Goal: Information Seeking & Learning: Learn about a topic

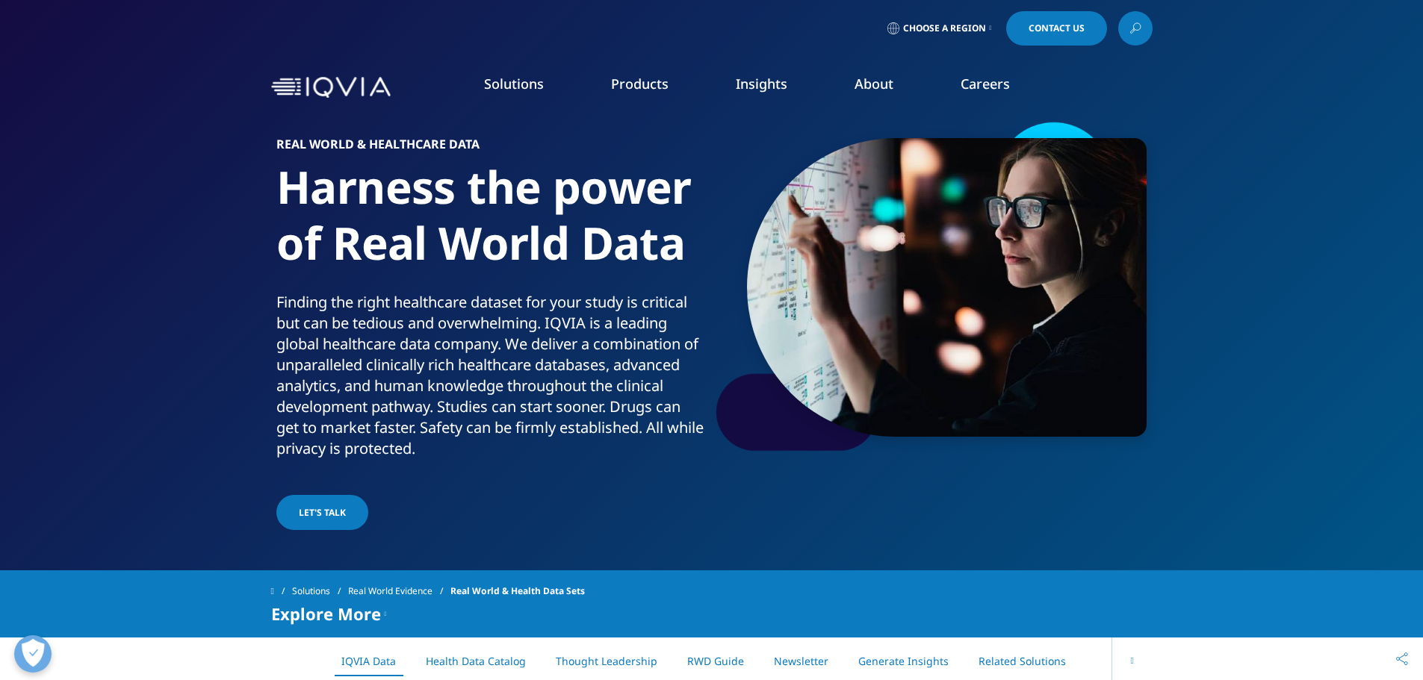
click at [512, 87] on link "Solutions" at bounding box center [514, 84] width 60 height 18
click at [616, 81] on link "Products" at bounding box center [640, 84] width 58 height 18
click at [764, 84] on link "Insights" at bounding box center [762, 84] width 52 height 18
click at [429, 181] on link "Information Management" at bounding box center [450, 187] width 258 height 16
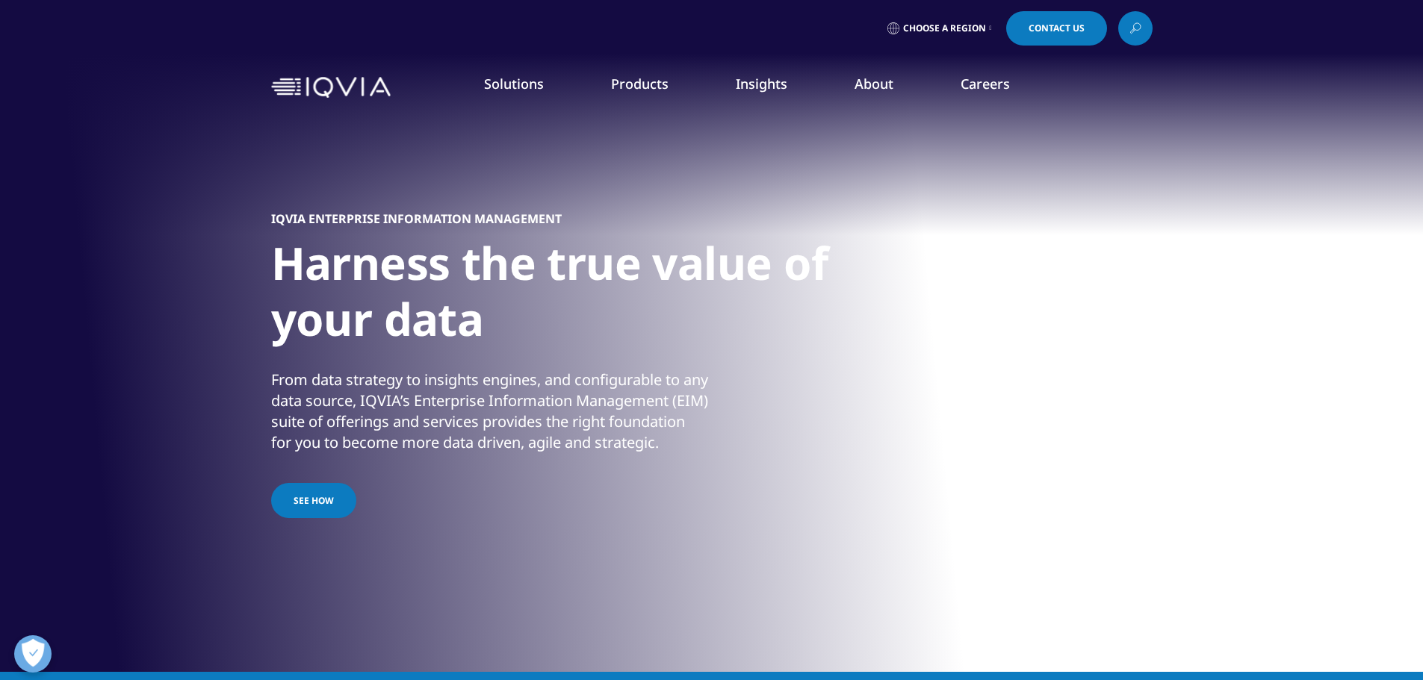
click at [347, 189] on link "Information Management" at bounding box center [450, 187] width 258 height 16
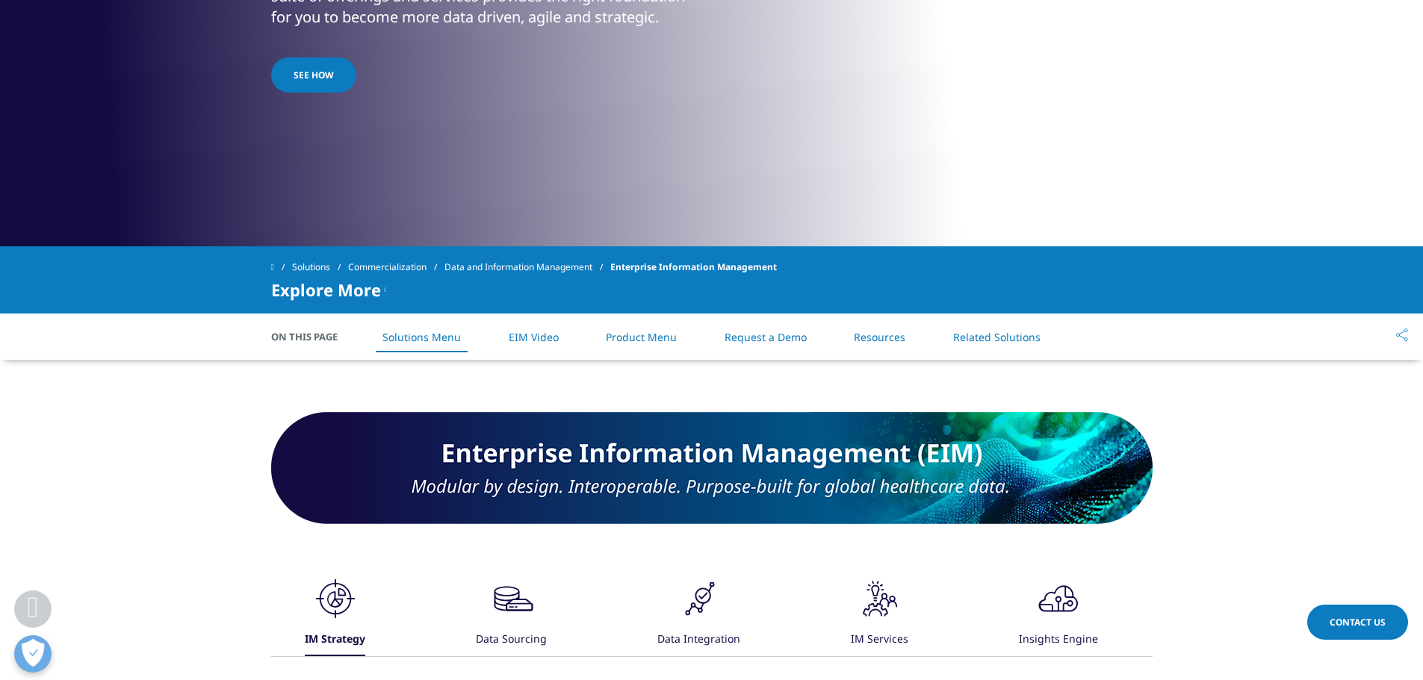
scroll to position [821, 0]
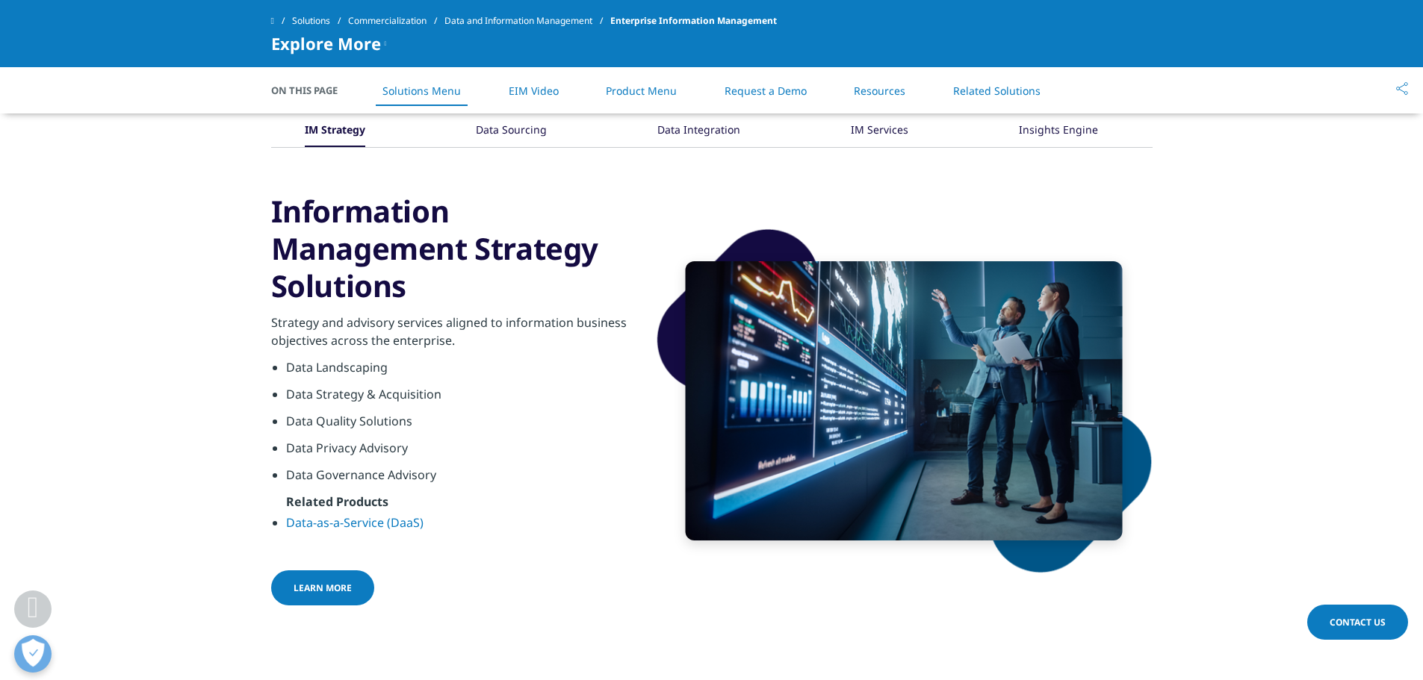
click at [332, 395] on li "Data Strategy & Acquisition" at bounding box center [459, 398] width 347 height 27
click at [308, 420] on li "Data Quality Solutions" at bounding box center [459, 425] width 347 height 27
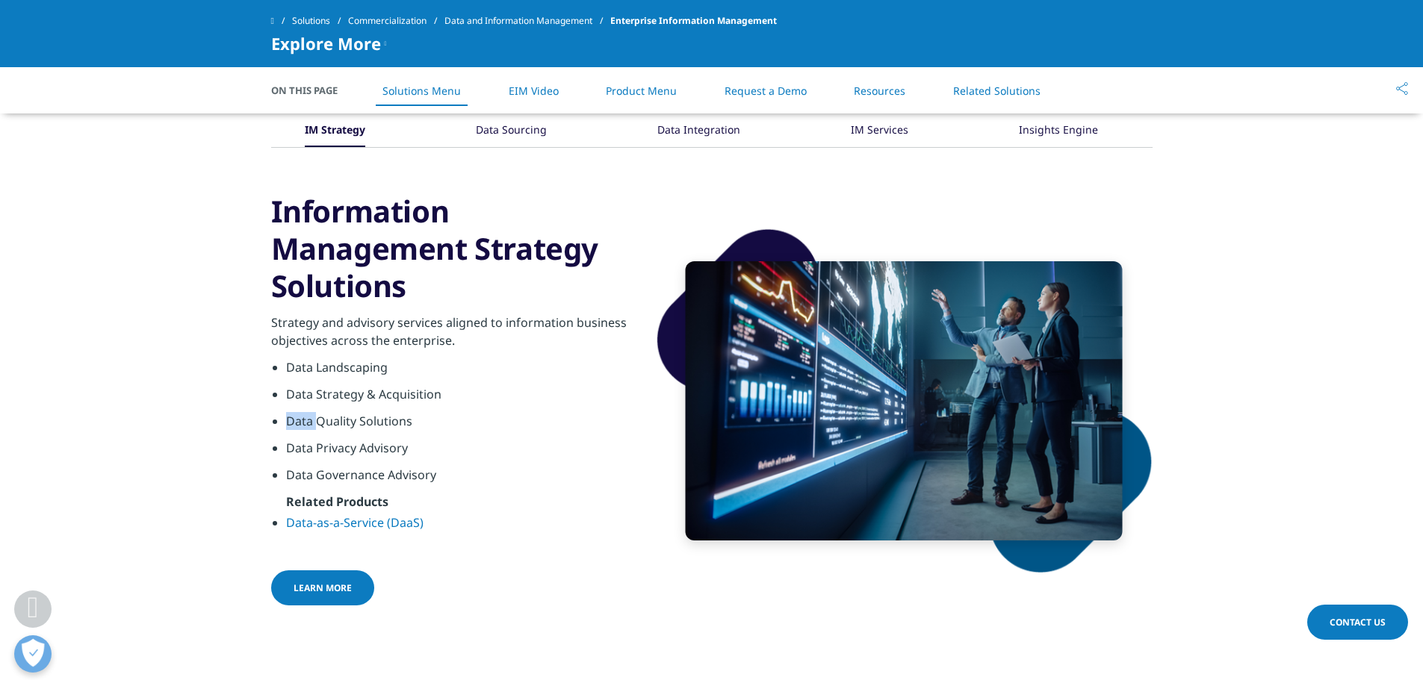
click at [308, 420] on li "Data Quality Solutions" at bounding box center [459, 425] width 347 height 27
click at [344, 399] on li "Data Strategy & Acquisition" at bounding box center [459, 398] width 347 height 27
click at [326, 423] on li "Data Quality Solutions" at bounding box center [459, 425] width 347 height 27
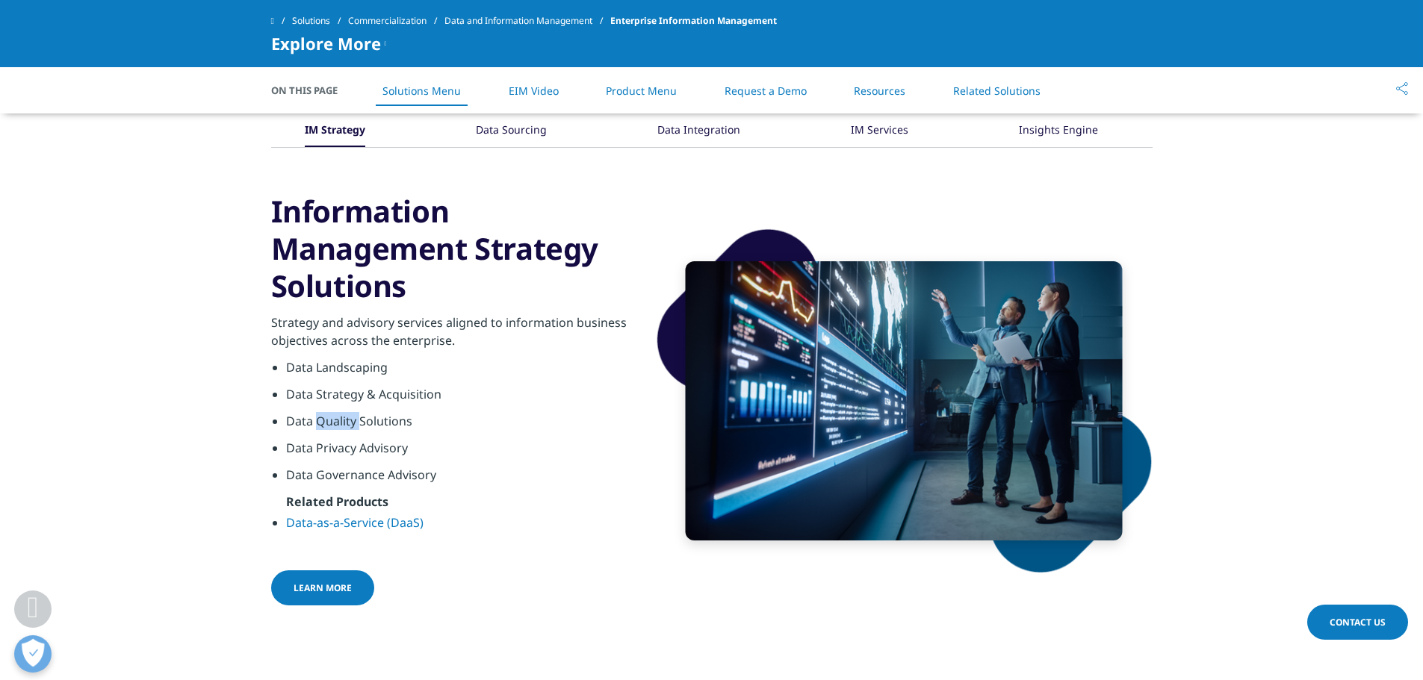
click at [326, 423] on li "Data Quality Solutions" at bounding box center [459, 425] width 347 height 27
click at [321, 450] on li "Data Privacy Advisory" at bounding box center [459, 452] width 347 height 27
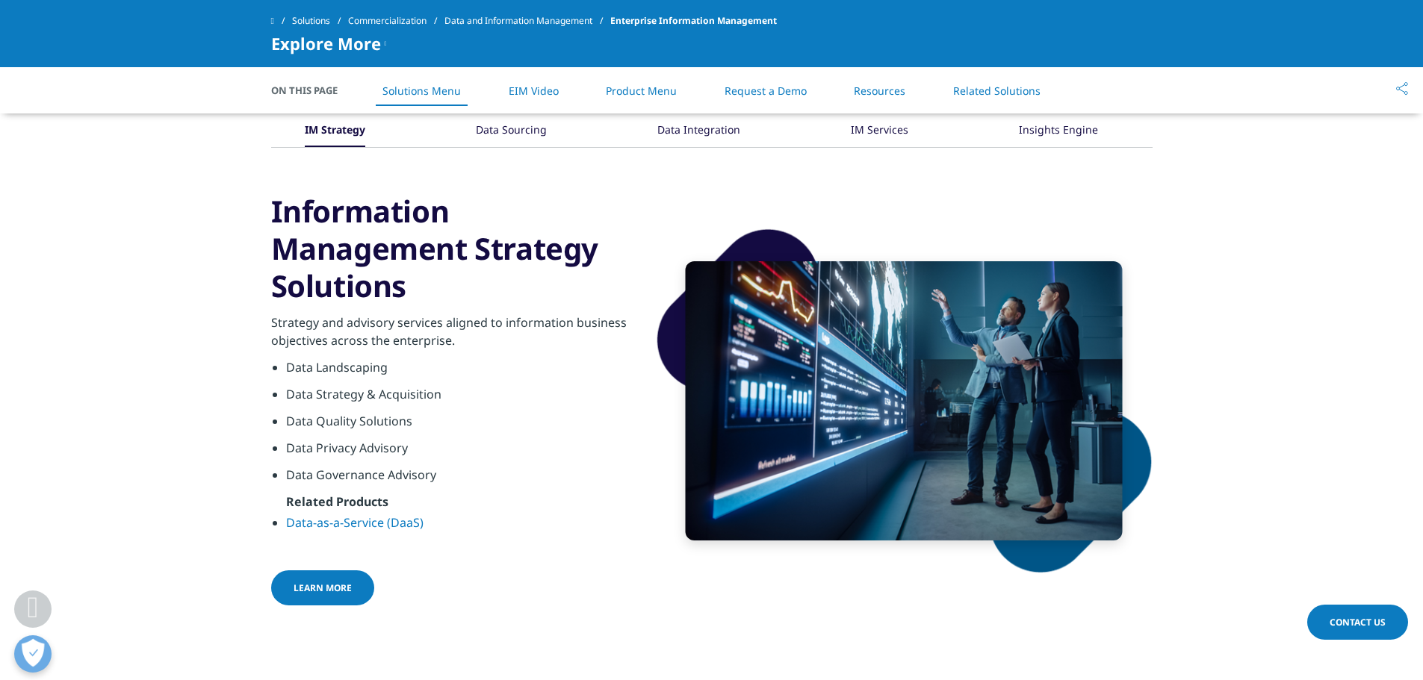
click at [326, 472] on li "Data Governance Advisory" at bounding box center [459, 479] width 347 height 27
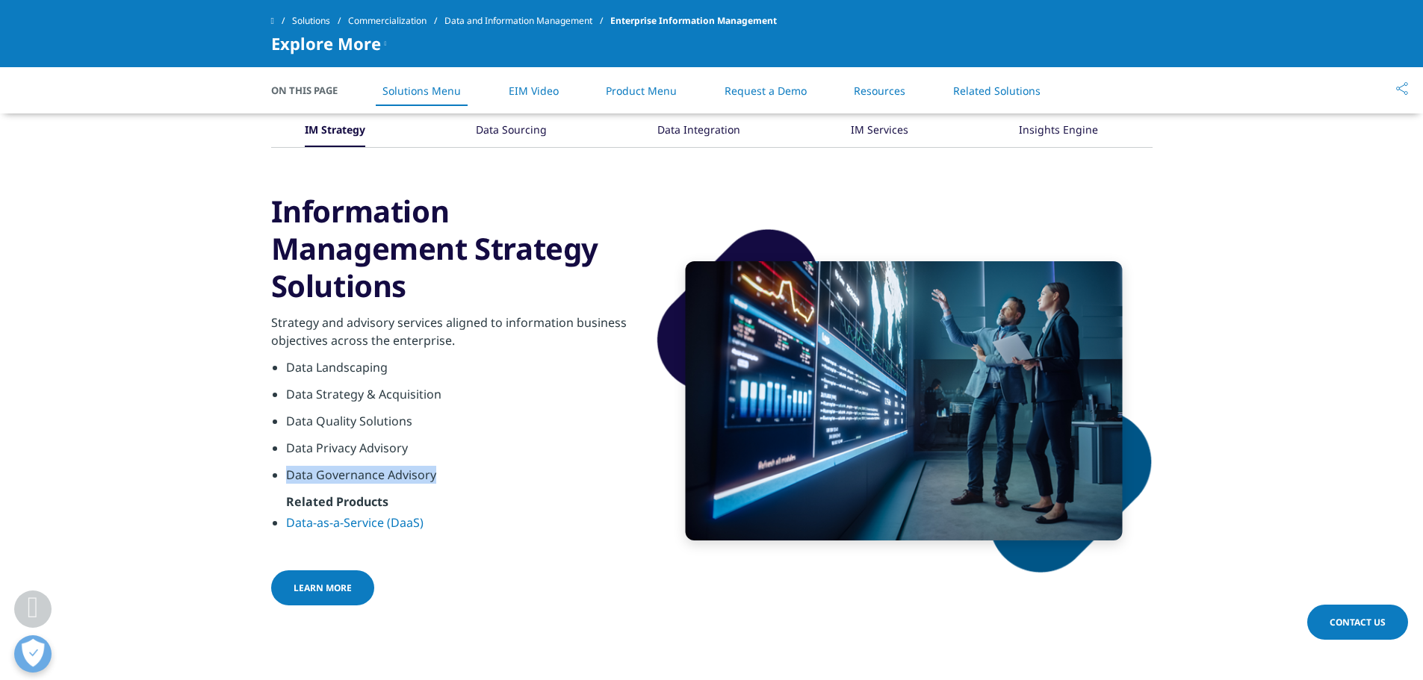
click at [326, 472] on li "Data Governance Advisory" at bounding box center [459, 479] width 347 height 27
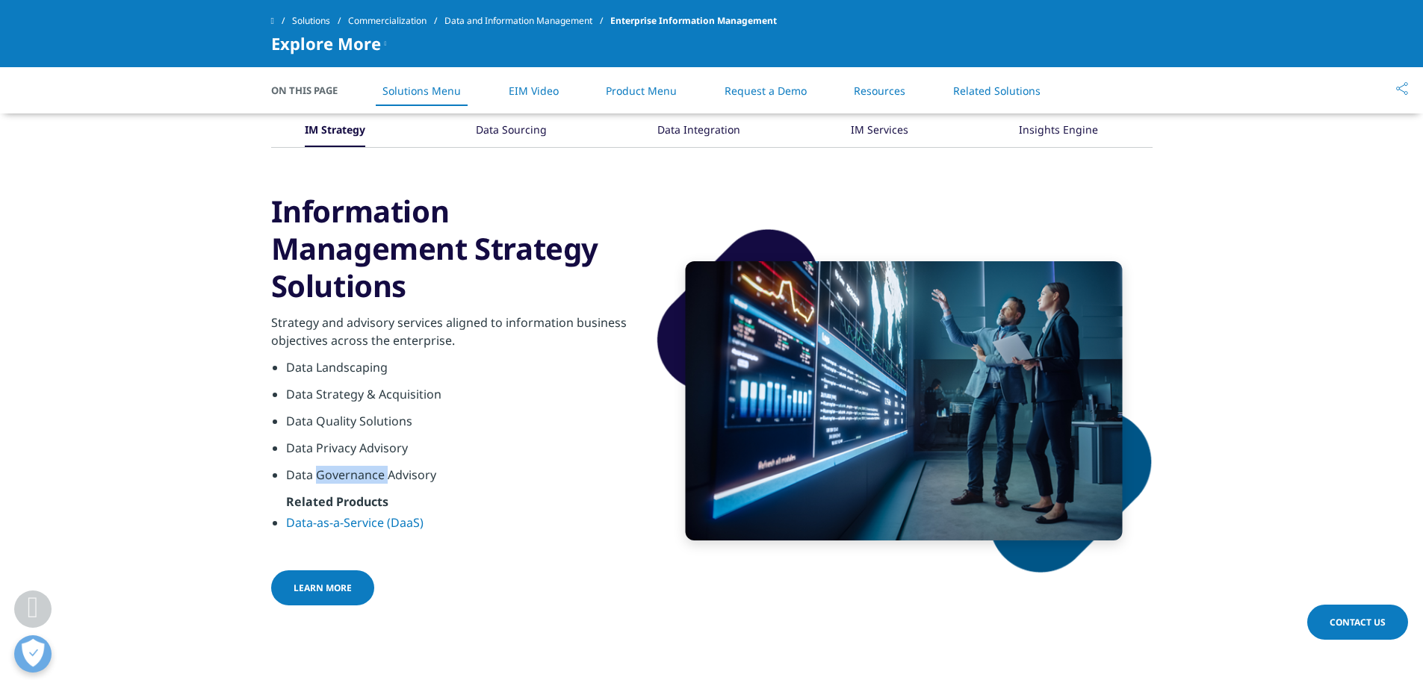
click at [326, 472] on li "Data Governance Advisory" at bounding box center [459, 479] width 347 height 27
click at [320, 363] on li "Data Landscaping" at bounding box center [459, 371] width 347 height 27
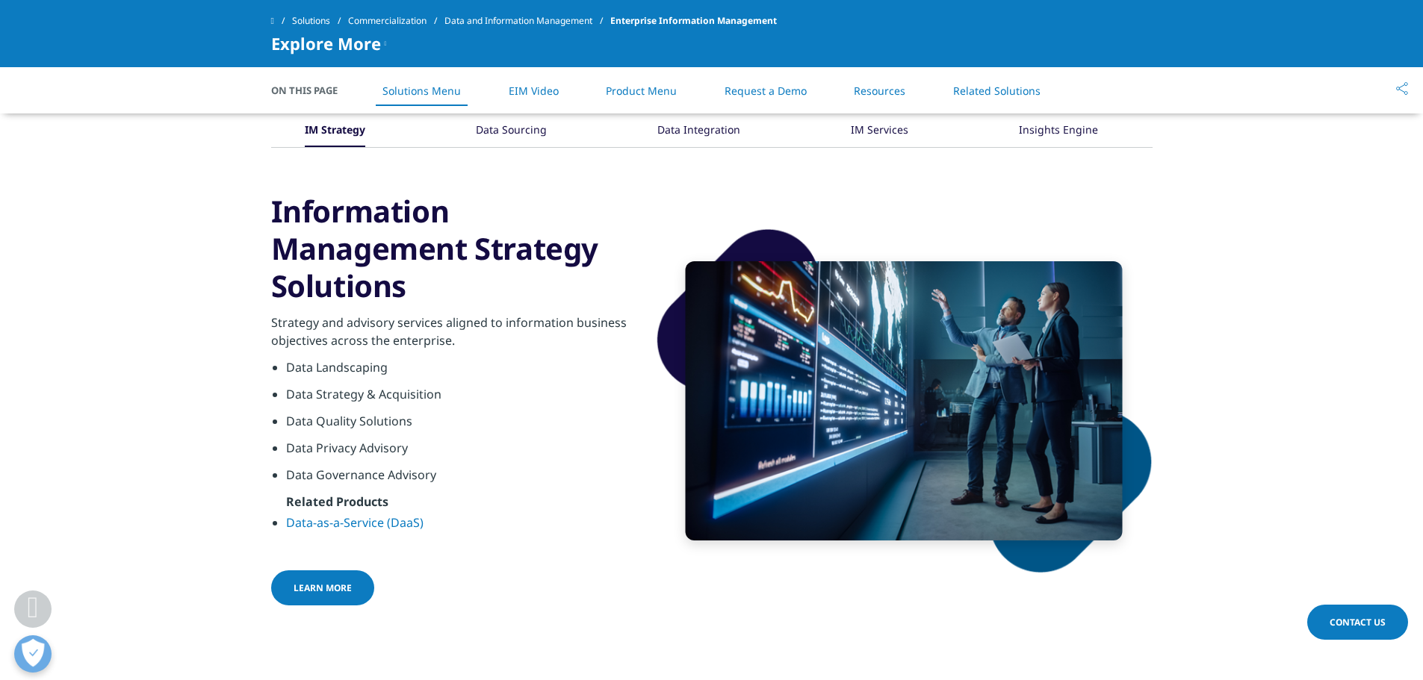
click at [329, 395] on li "Data Strategy & Acquisition" at bounding box center [459, 398] width 347 height 27
click at [358, 476] on li "Data Governance Advisory" at bounding box center [459, 479] width 347 height 27
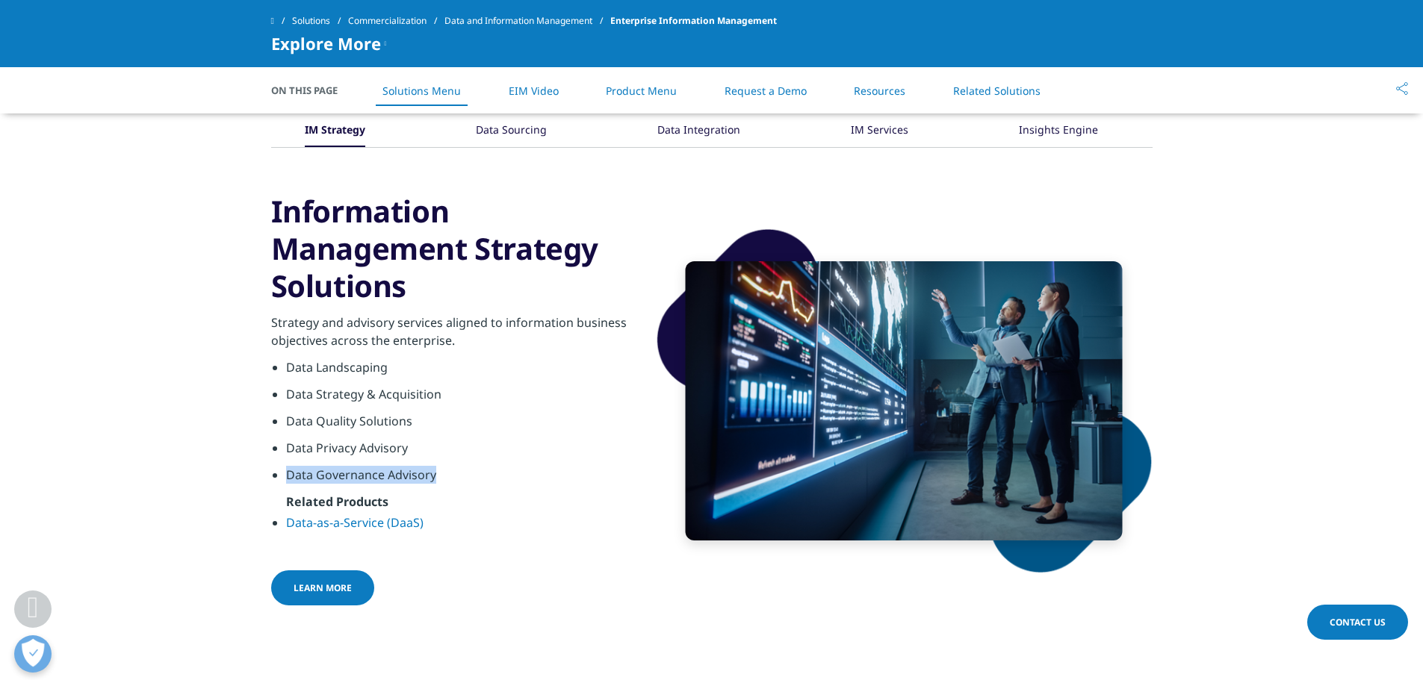
click at [358, 476] on li "Data Governance Advisory" at bounding box center [459, 479] width 347 height 27
click at [530, 129] on div "Data Sourcing" at bounding box center [511, 131] width 71 height 32
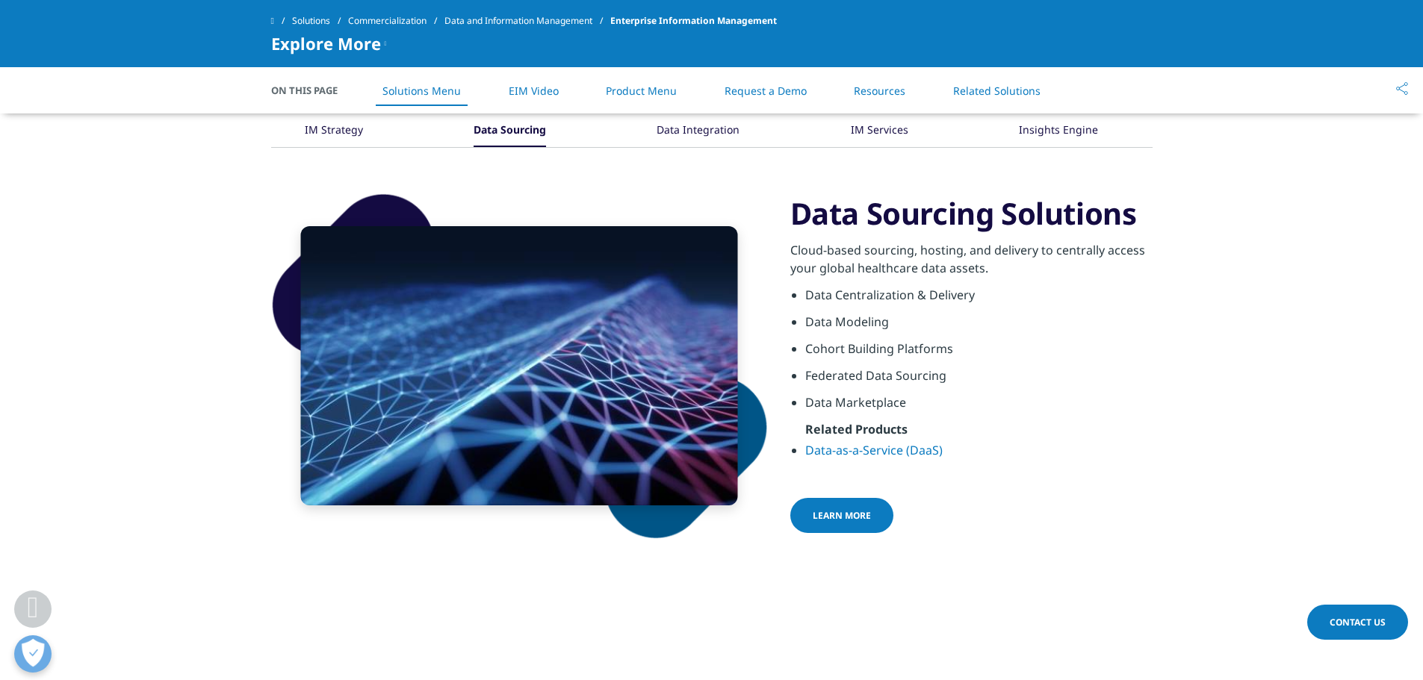
click at [866, 298] on li "Data Centralization & Delivery" at bounding box center [978, 299] width 347 height 27
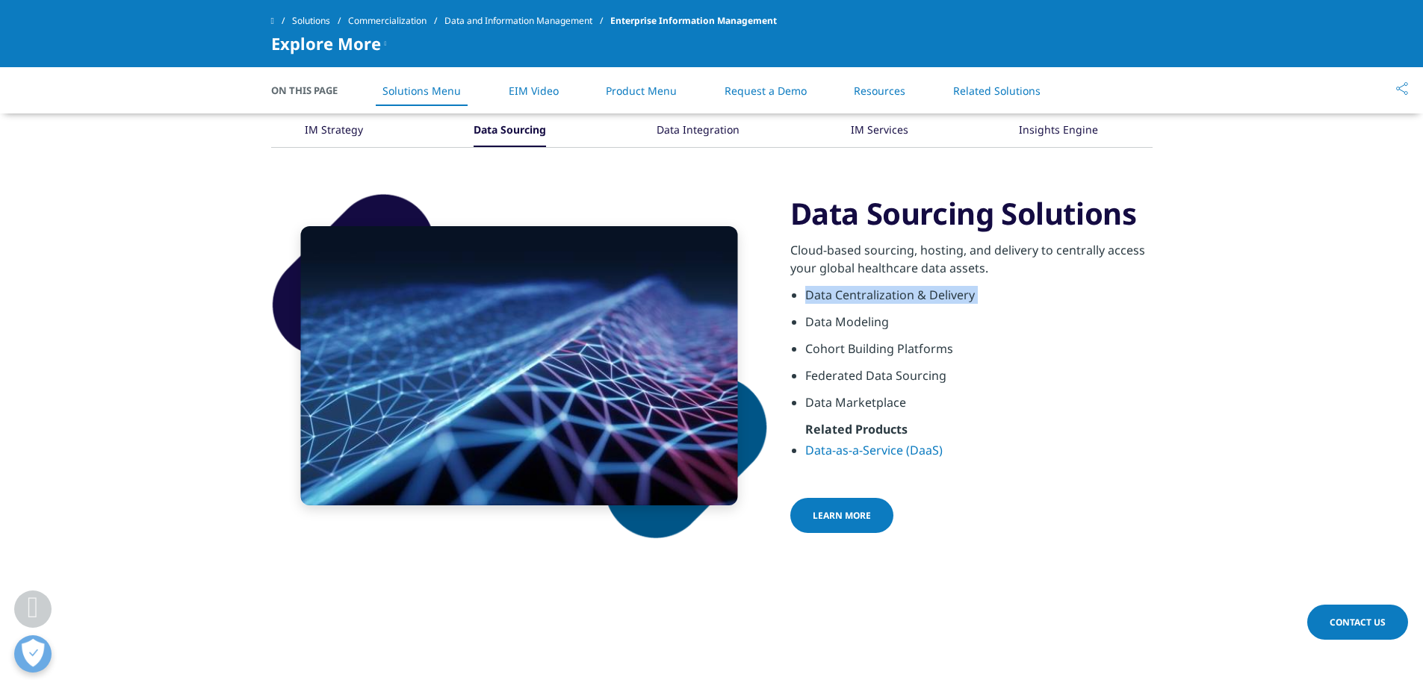
click at [866, 298] on li "Data Centralization & Delivery" at bounding box center [978, 299] width 347 height 27
click at [852, 323] on li "Data Modeling" at bounding box center [978, 326] width 347 height 27
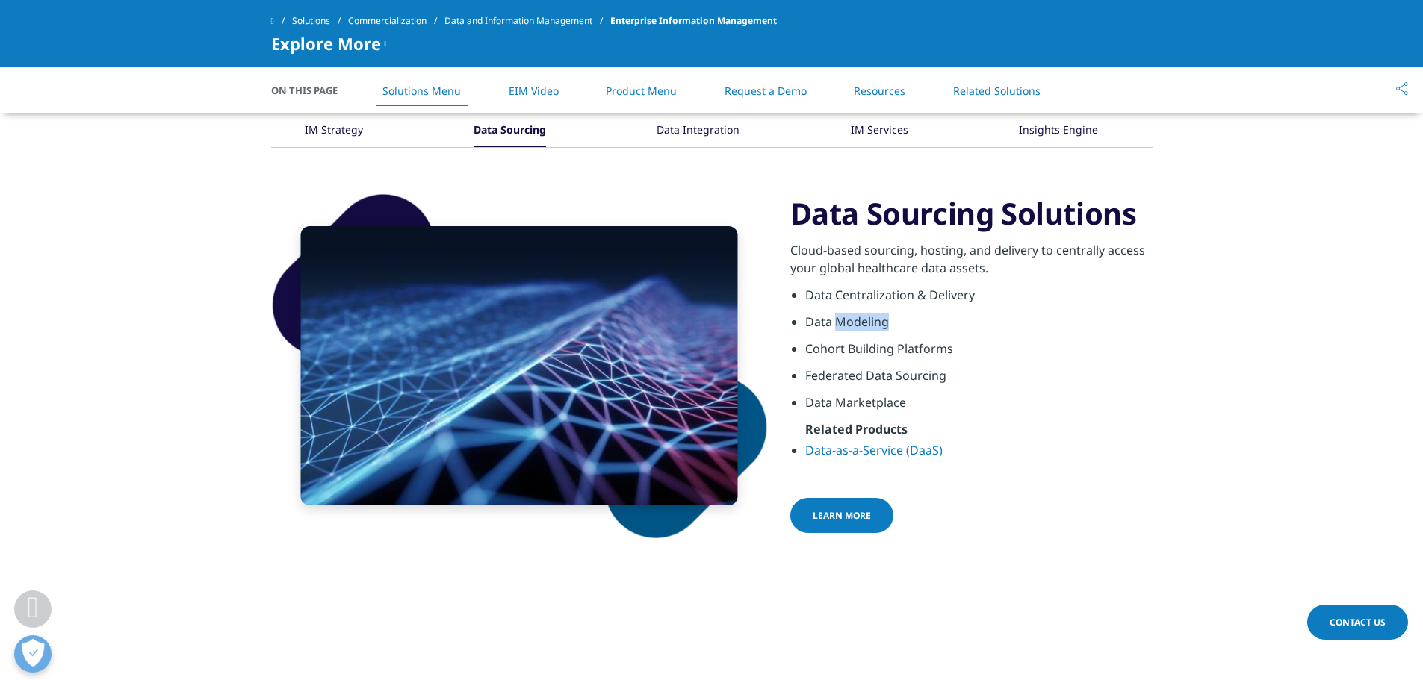
click at [852, 323] on li "Data Modeling" at bounding box center [978, 326] width 347 height 27
click at [860, 357] on li "Cohort Building Platforms" at bounding box center [978, 353] width 347 height 27
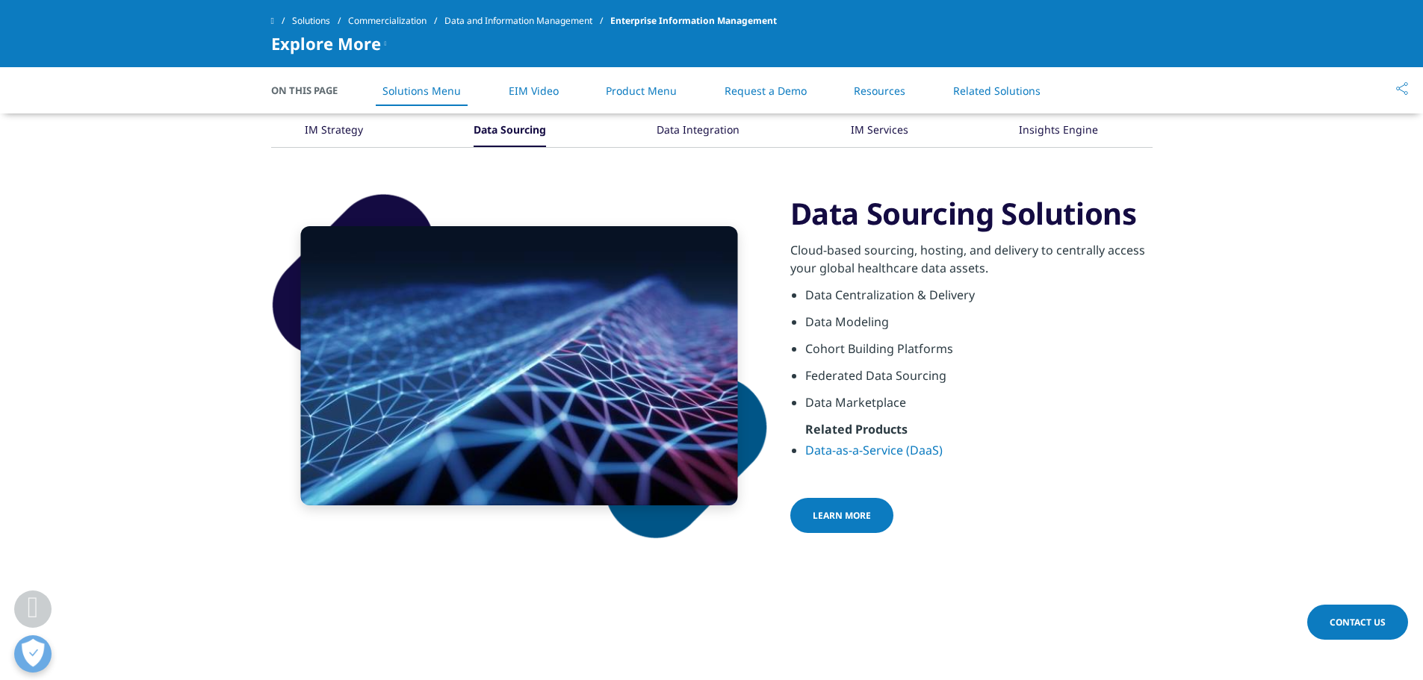
click at [860, 383] on li "Federated Data Sourcing" at bounding box center [978, 380] width 347 height 27
click at [855, 406] on li "Data Marketplace" at bounding box center [978, 407] width 347 height 27
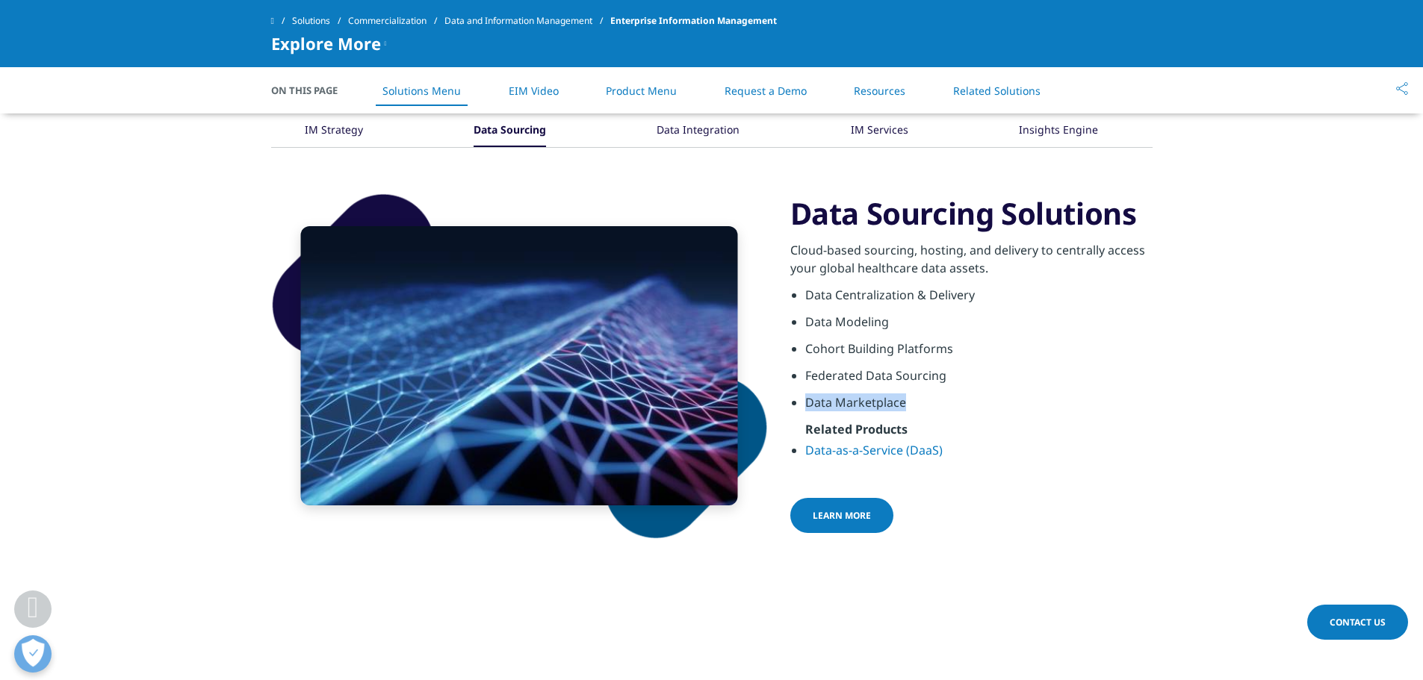
click at [855, 406] on li "Data Marketplace" at bounding box center [978, 407] width 347 height 27
click at [853, 449] on link "Data-as-a-Service (DaaS)" at bounding box center [873, 450] width 137 height 16
click at [1044, 134] on div "Insights Engine" at bounding box center [1058, 131] width 79 height 32
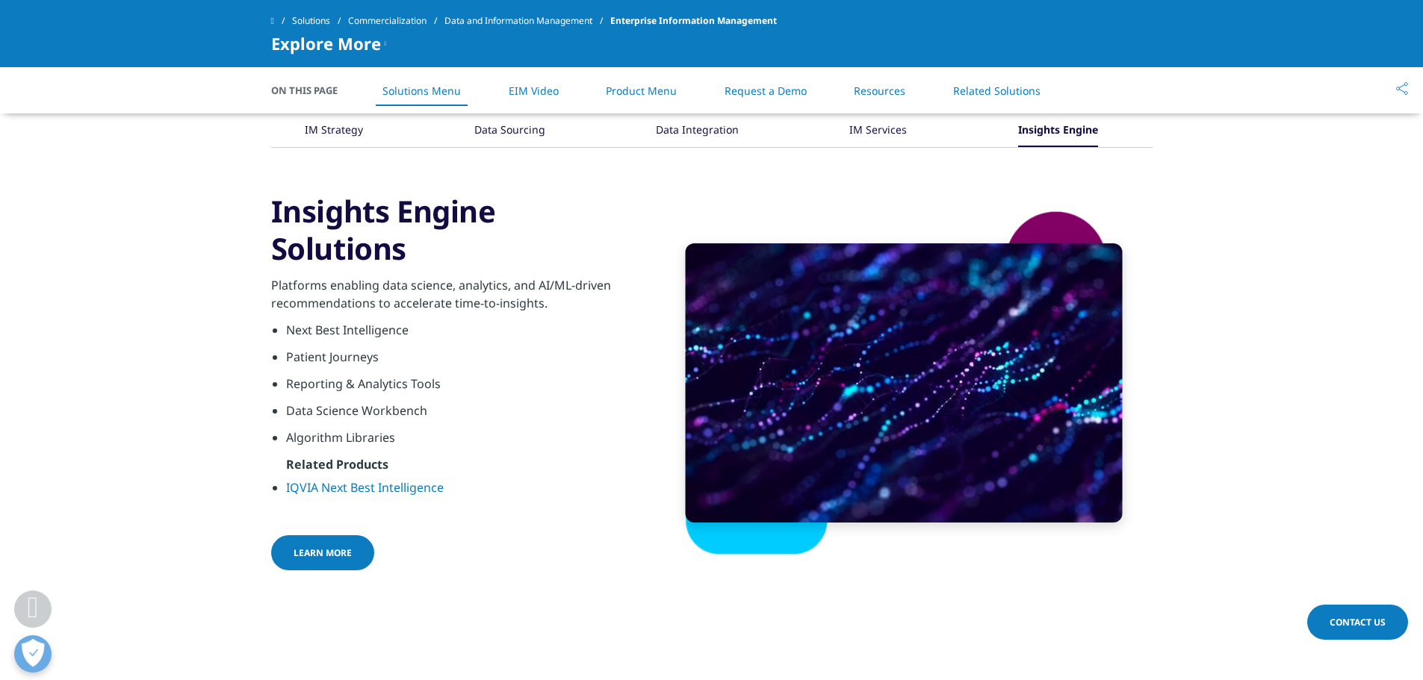
click at [329, 551] on span "Learn More" at bounding box center [322, 553] width 58 height 13
click at [357, 555] on link "Learn More" at bounding box center [322, 552] width 103 height 35
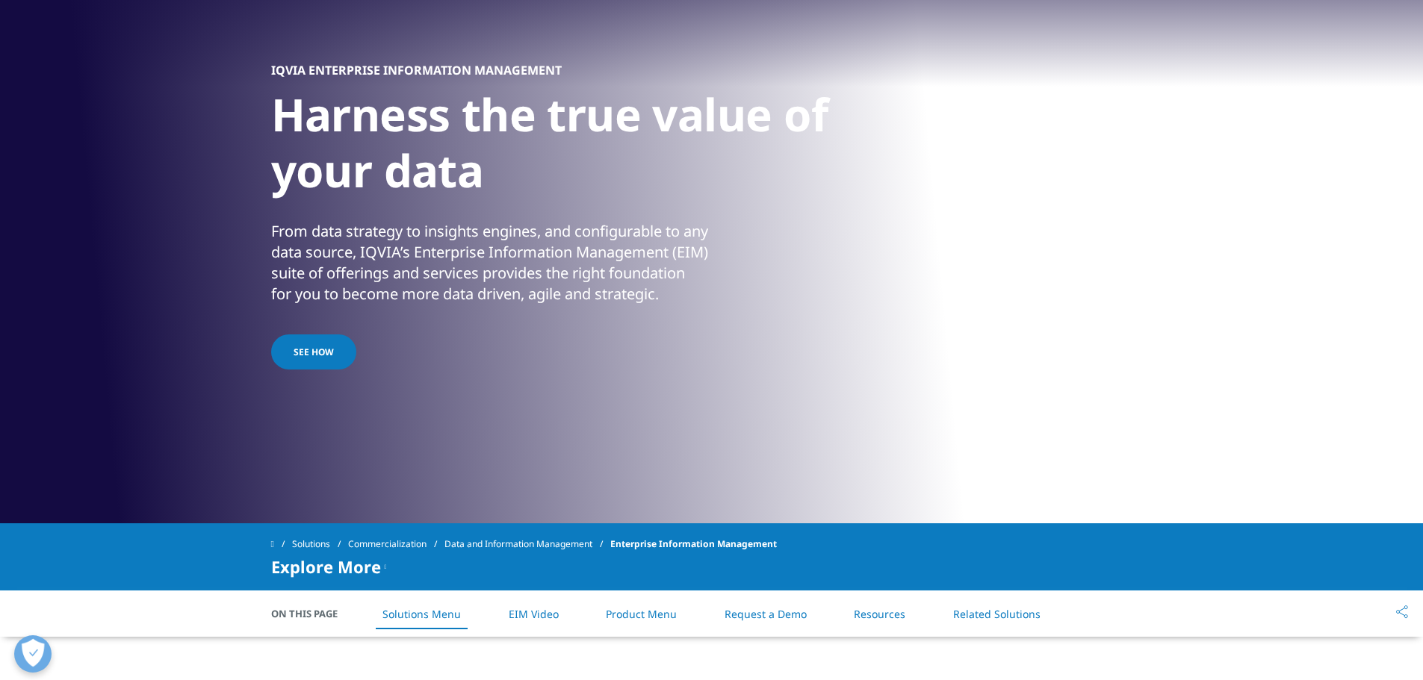
scroll to position [0, 0]
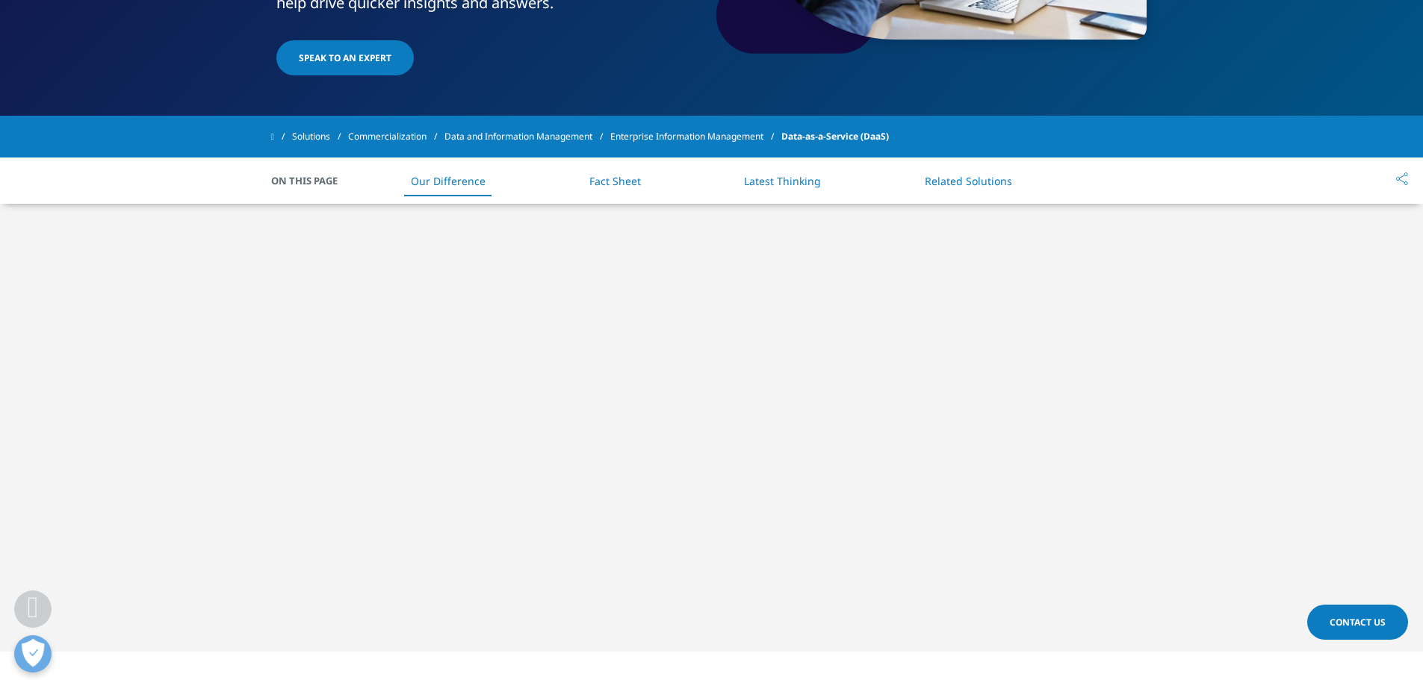
scroll to position [373, 0]
